Goal: Information Seeking & Learning: Check status

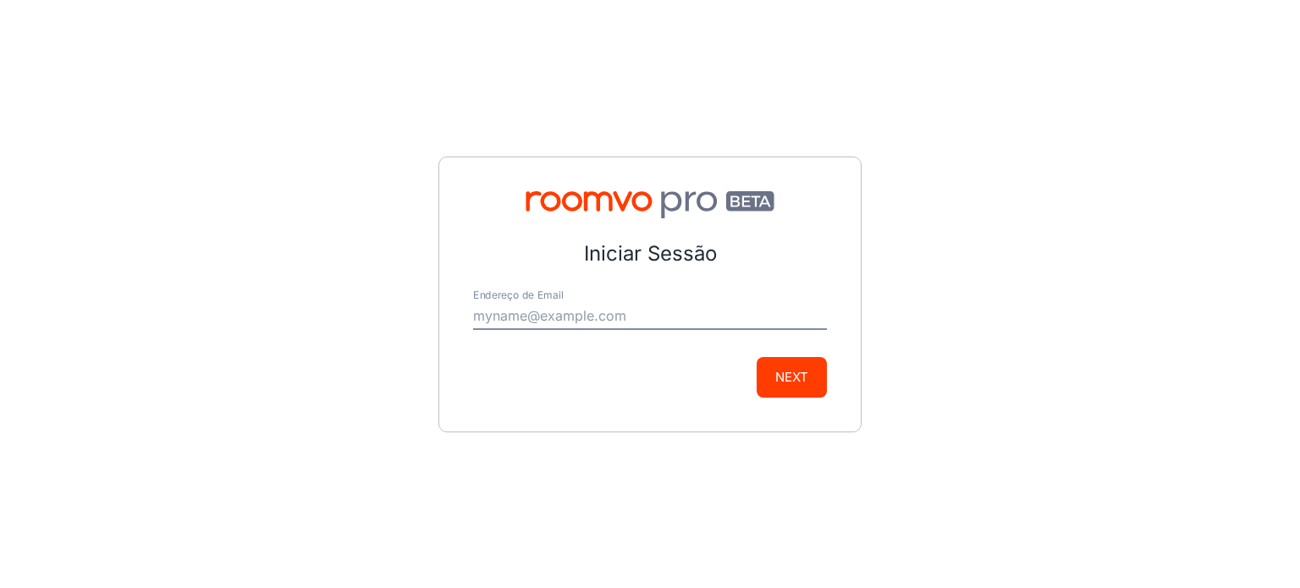
click at [643, 329] on input "Endereço de Email" at bounding box center [650, 316] width 354 height 27
type input "[EMAIL_ADDRESS][DOMAIN_NAME]"
click at [773, 372] on button "Next" at bounding box center [792, 377] width 70 height 41
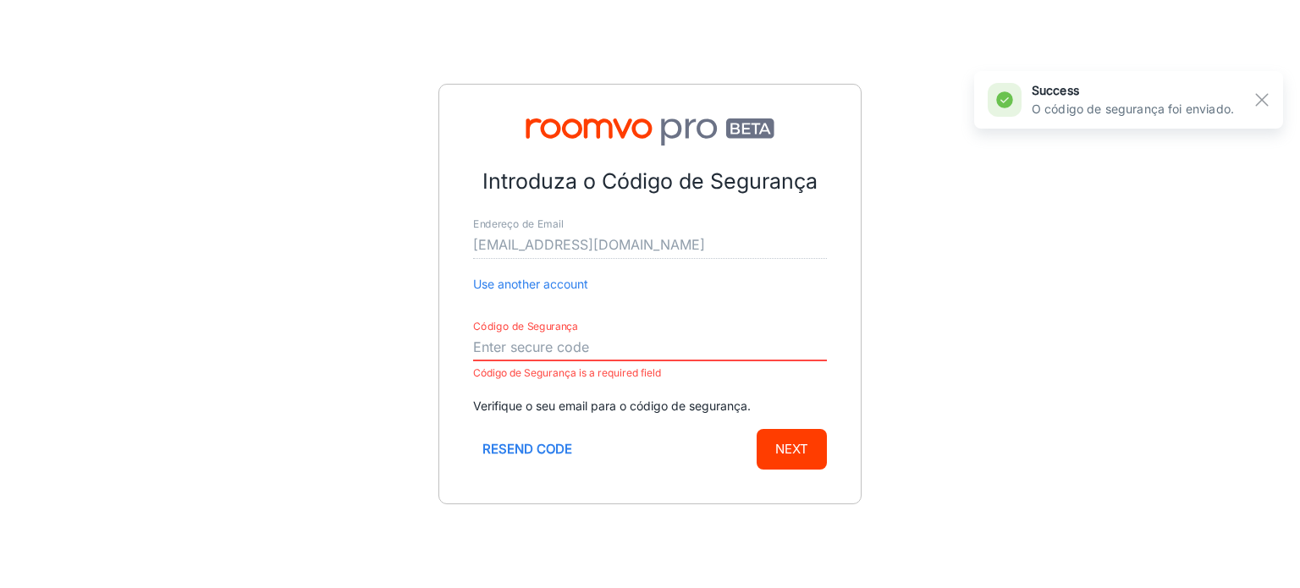
paste input "981252"
type input "981252"
click at [757, 429] on button "Next" at bounding box center [792, 449] width 70 height 41
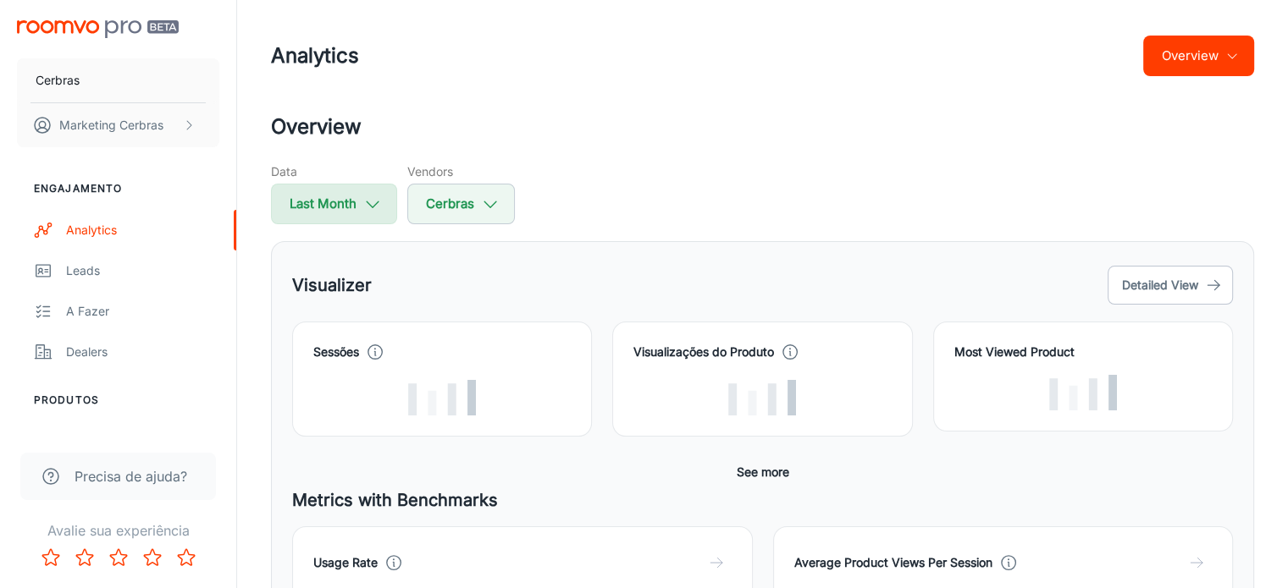
click at [346, 196] on button "Last Month" at bounding box center [334, 204] width 126 height 41
select select "8"
select select "2025"
select select "8"
select select "2025"
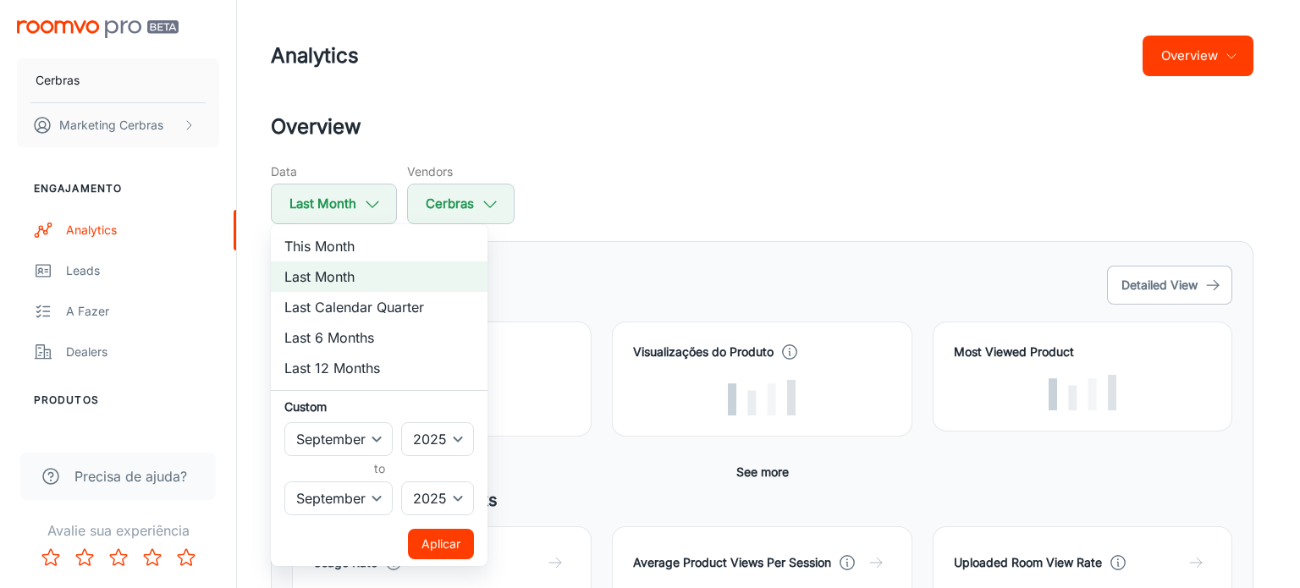
click at [352, 246] on li "This Month" at bounding box center [379, 246] width 217 height 30
select select "9"
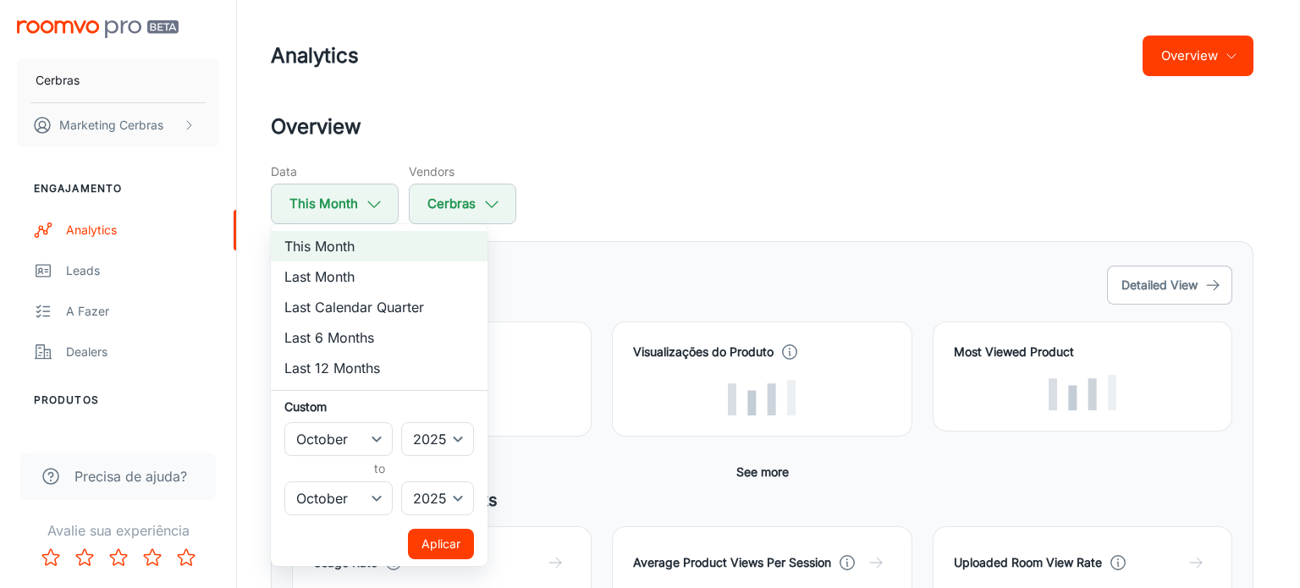
click at [447, 551] on button "Aplicar" at bounding box center [441, 544] width 66 height 30
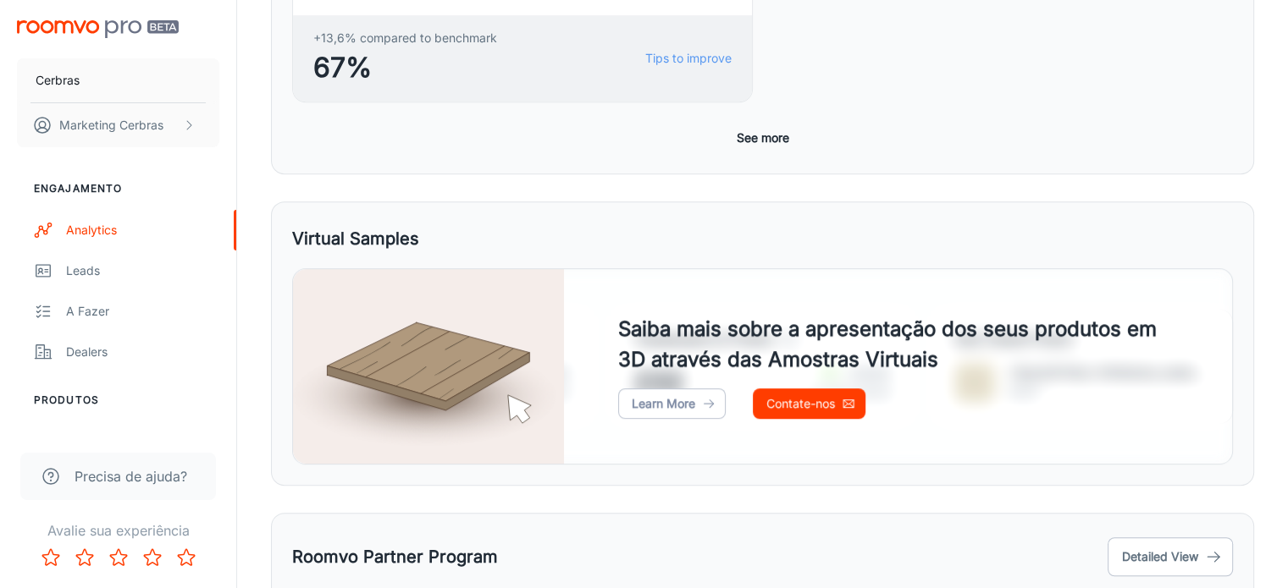
scroll to position [921, 0]
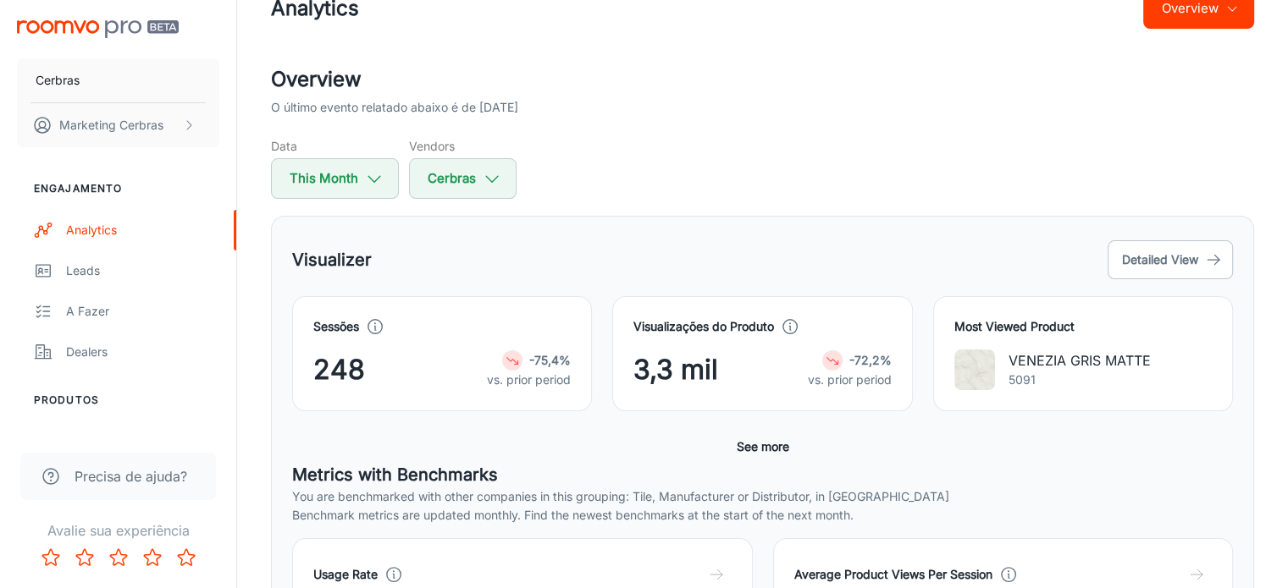
scroll to position [0, 0]
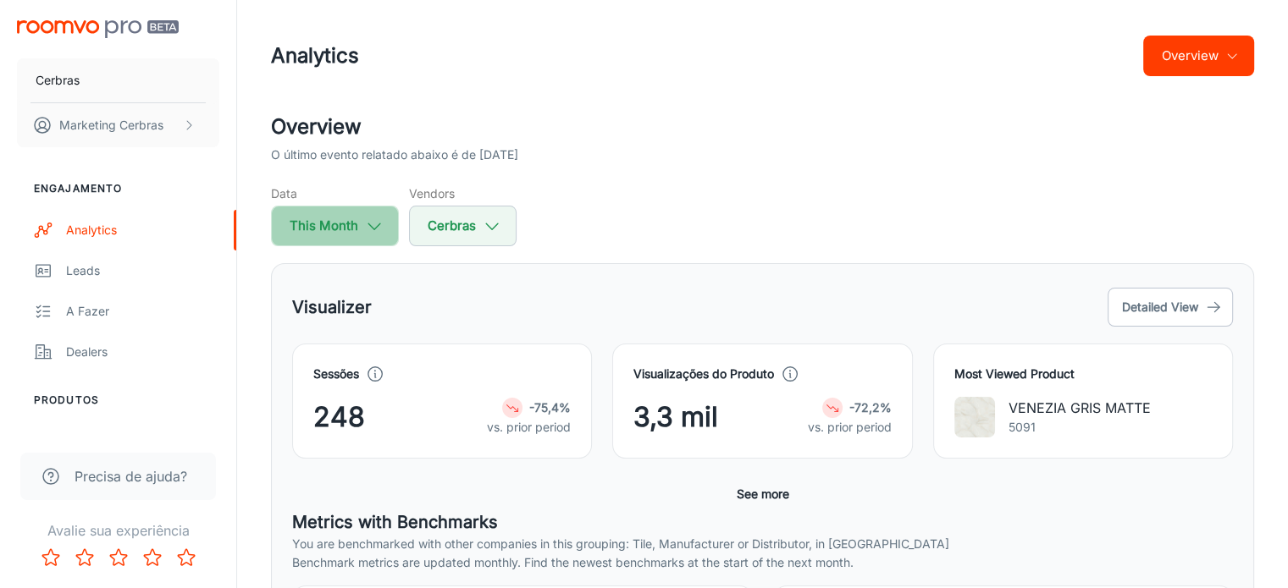
click at [373, 224] on icon "button" at bounding box center [374, 226] width 19 height 19
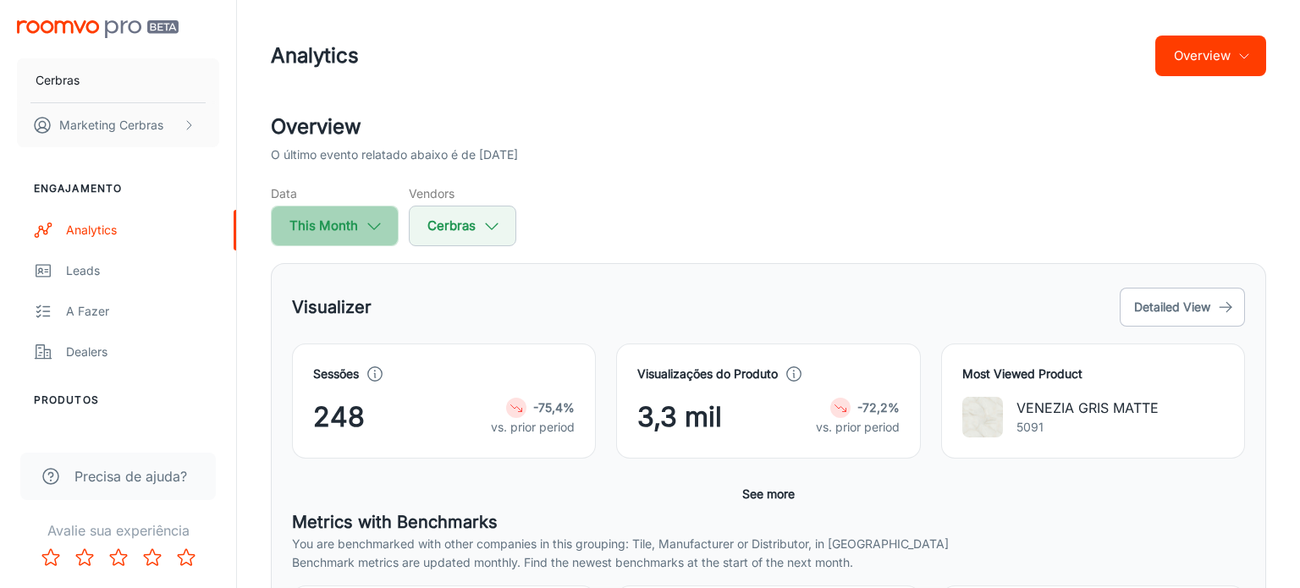
select select "9"
select select "2025"
select select "9"
select select "2025"
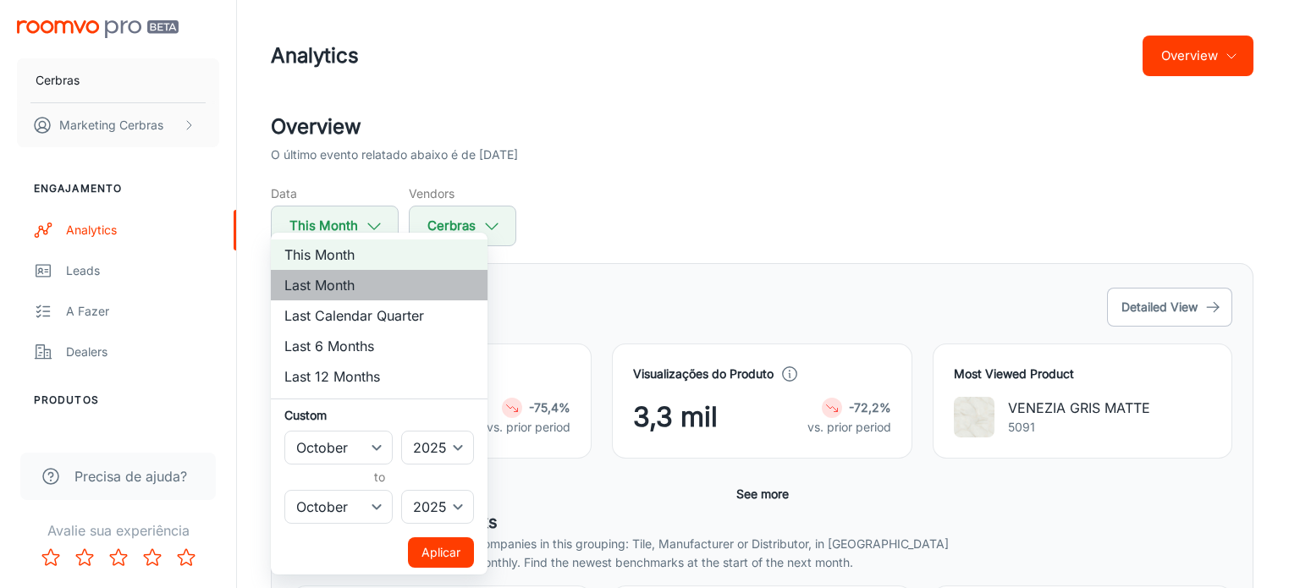
click at [367, 298] on li "Last Month" at bounding box center [379, 285] width 217 height 30
select select "8"
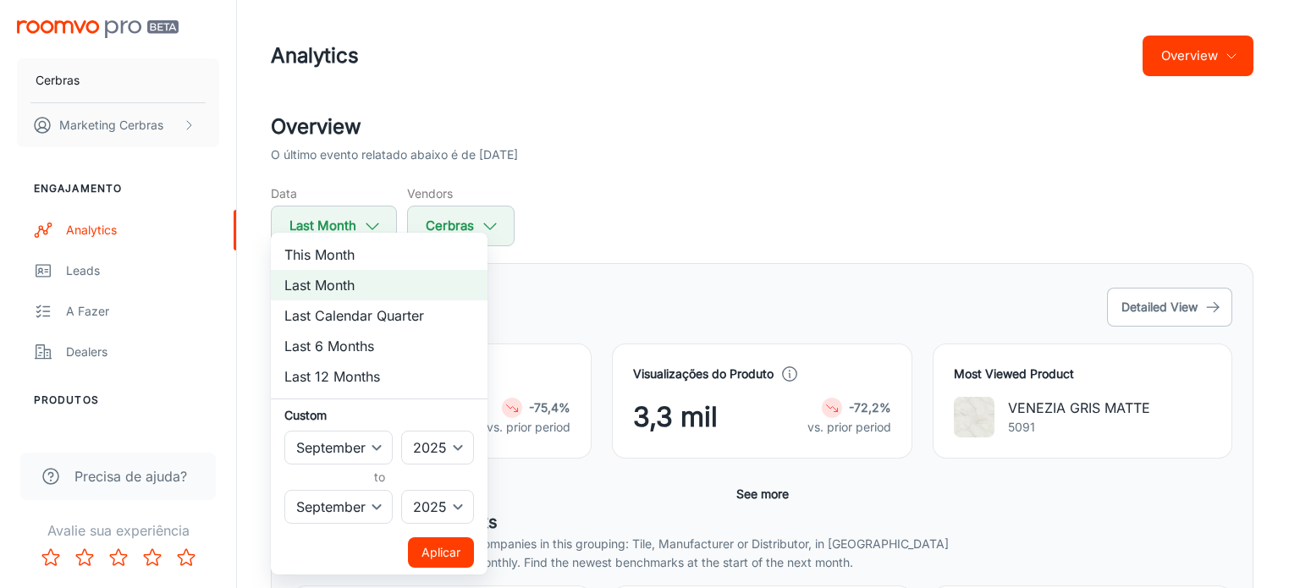
click at [451, 549] on button "Aplicar" at bounding box center [441, 553] width 66 height 30
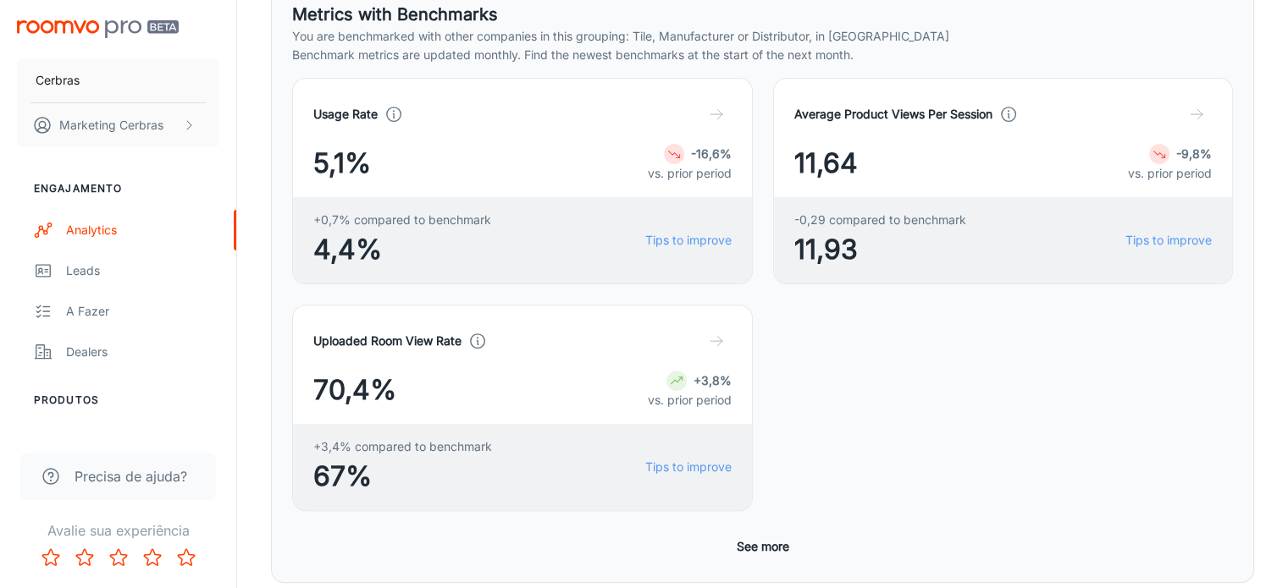
scroll to position [921, 0]
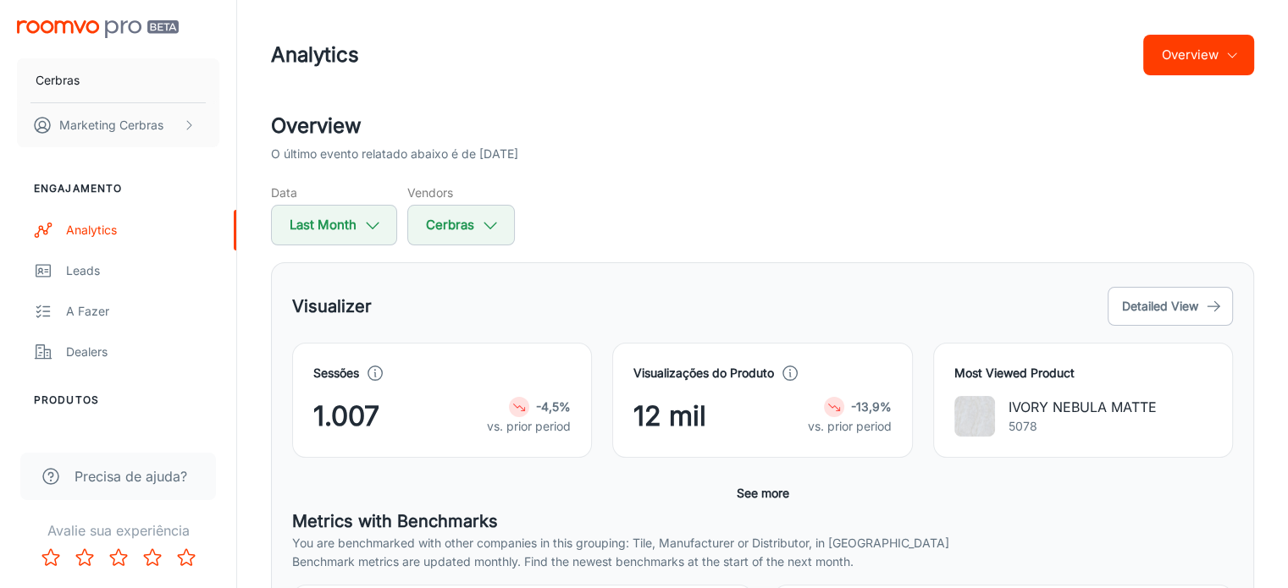
scroll to position [0, 0]
